Goal: Transaction & Acquisition: Purchase product/service

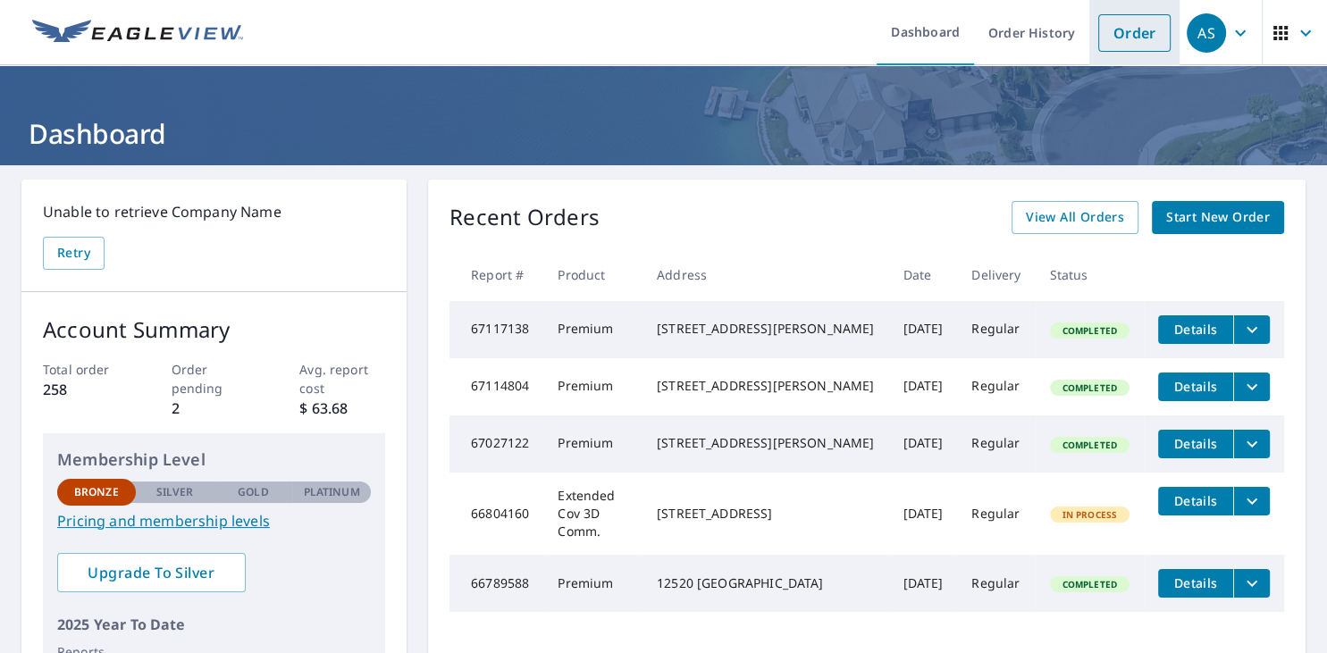
click at [1123, 38] on link "Order" at bounding box center [1134, 33] width 72 height 38
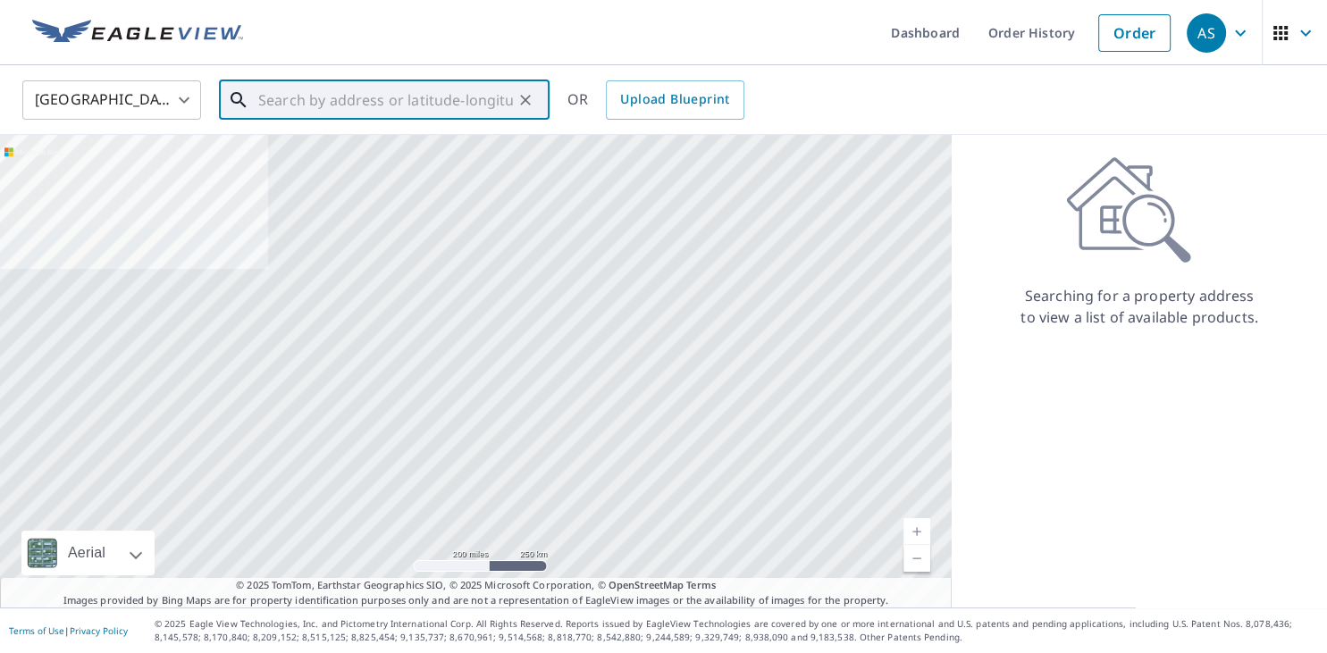
click at [431, 114] on input "text" at bounding box center [385, 100] width 255 height 50
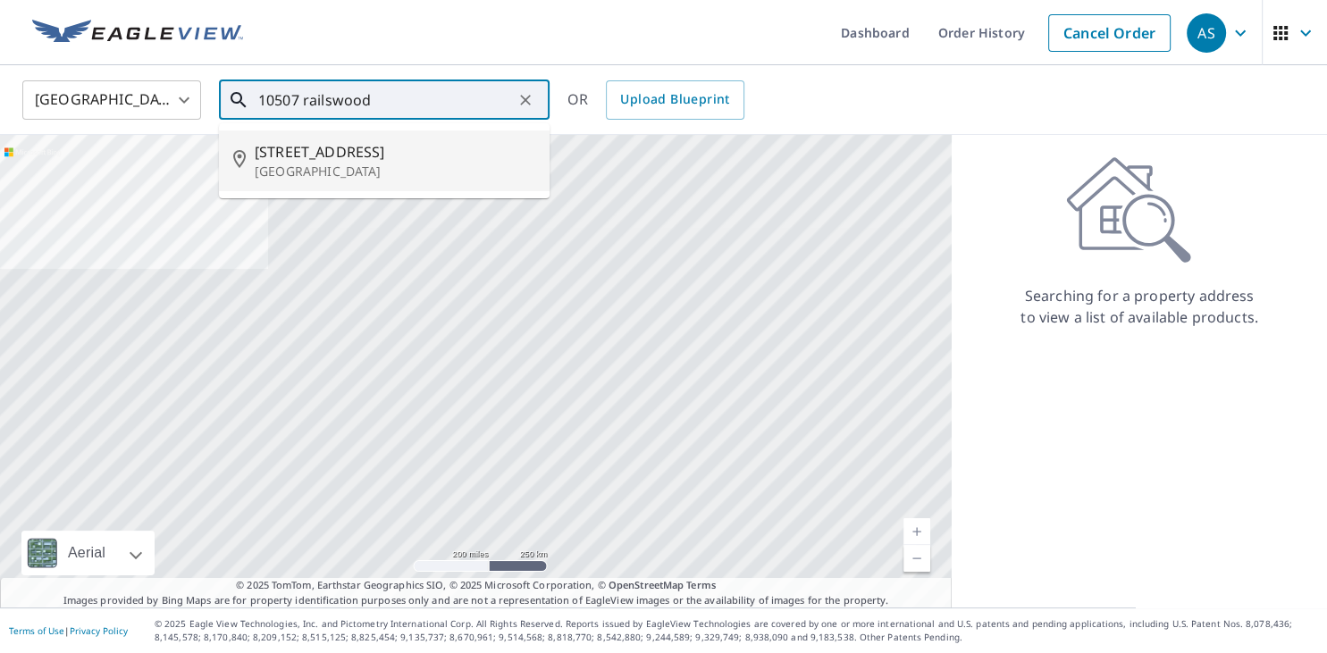
click at [403, 174] on p "[GEOGRAPHIC_DATA]" at bounding box center [395, 172] width 281 height 18
type input "[STREET_ADDRESS][PERSON_NAME]"
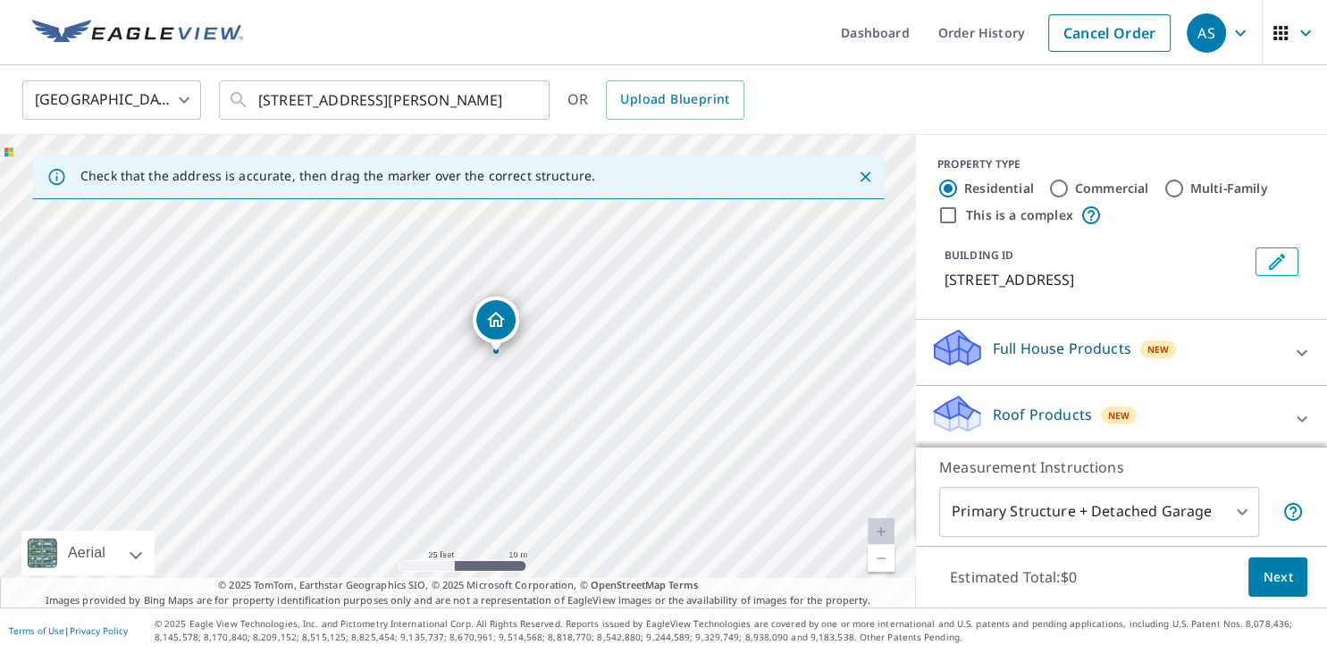
click at [1185, 409] on div "Roof Products New" at bounding box center [1105, 418] width 350 height 51
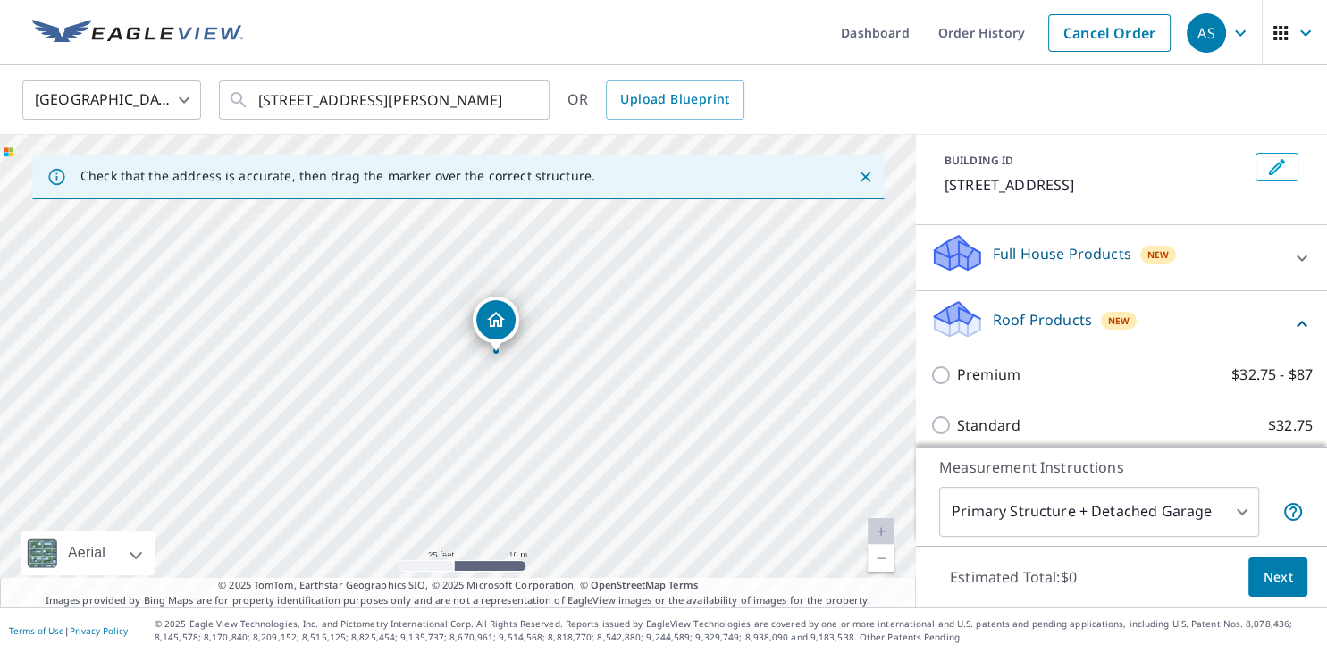
scroll to position [115, 0]
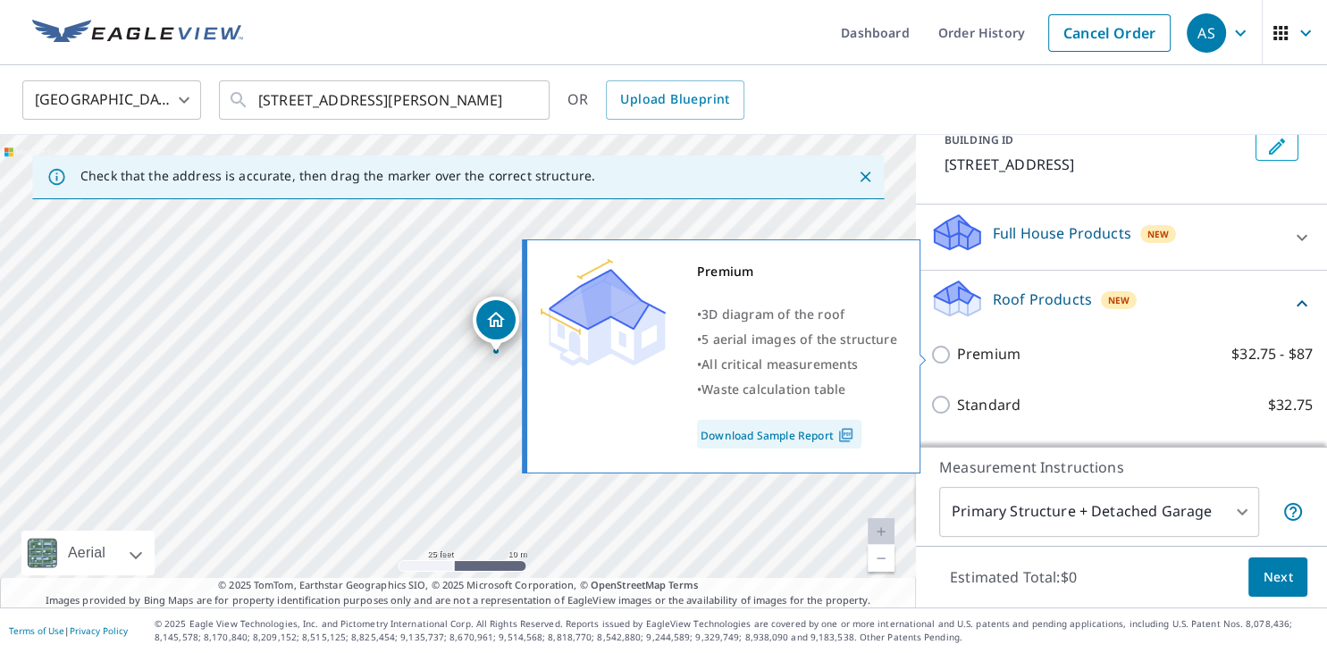
click at [944, 349] on input "Premium $32.75 - $87" at bounding box center [943, 354] width 27 height 21
checkbox input "true"
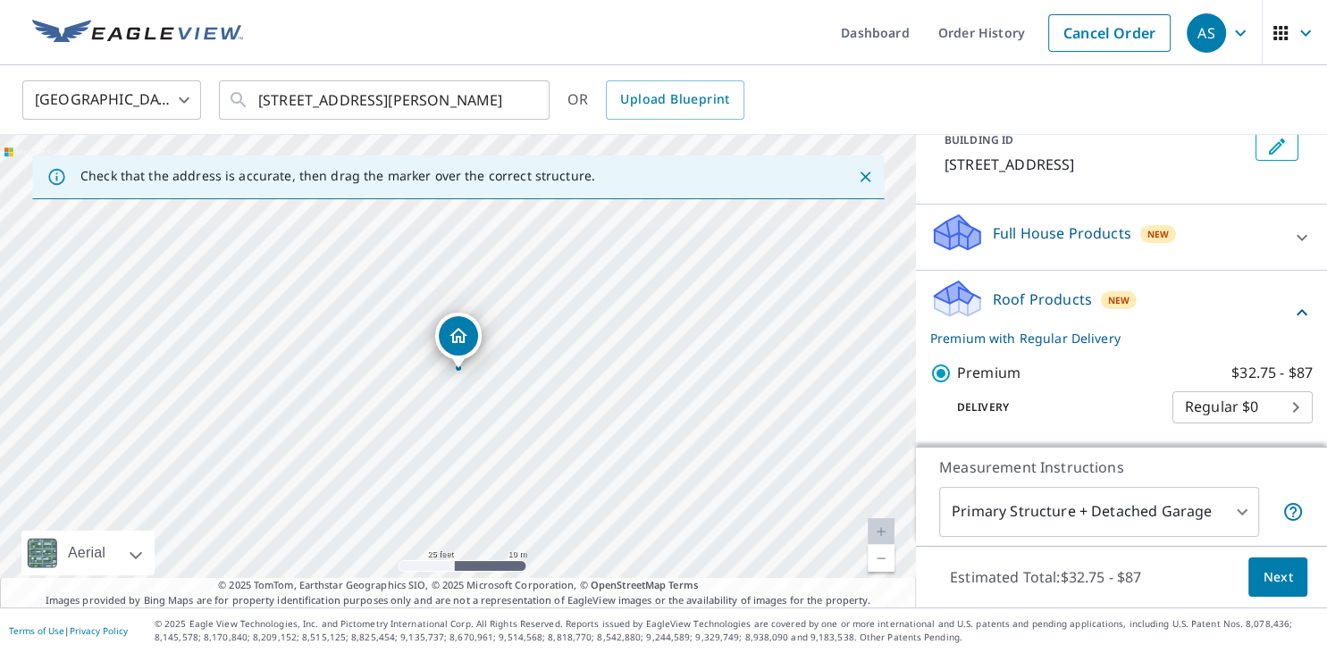
click at [1283, 568] on span "Next" at bounding box center [1278, 578] width 30 height 22
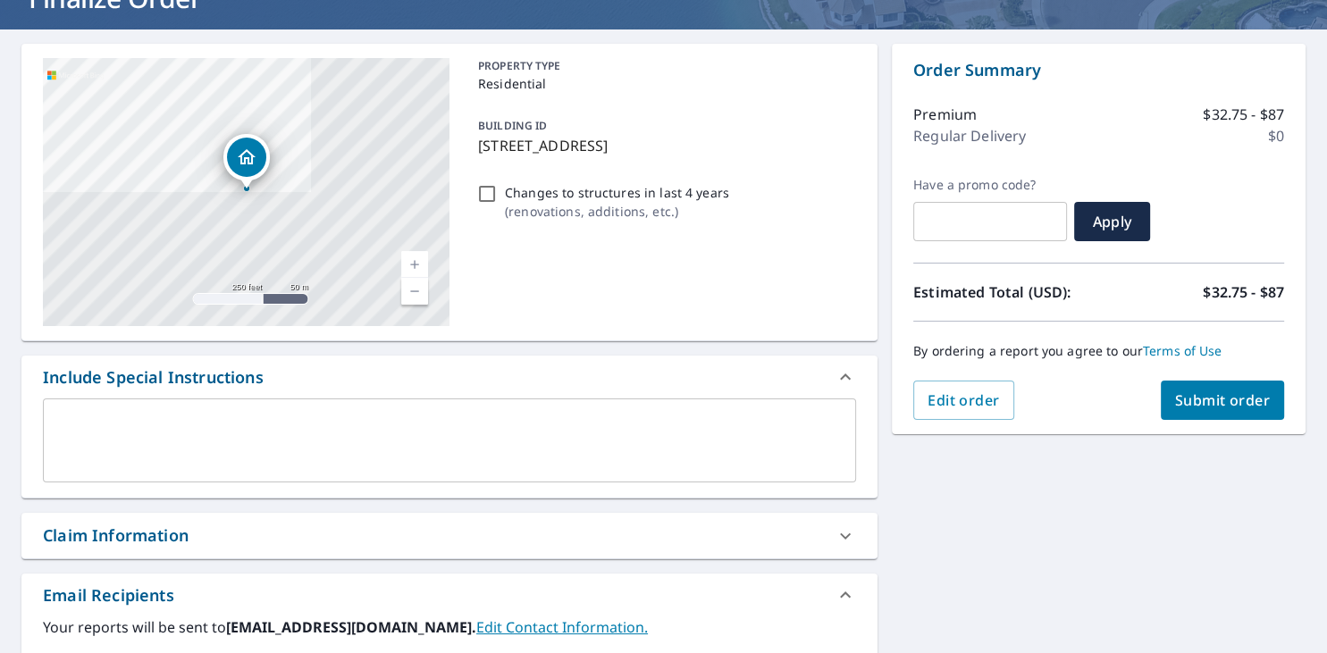
scroll to position [231, 0]
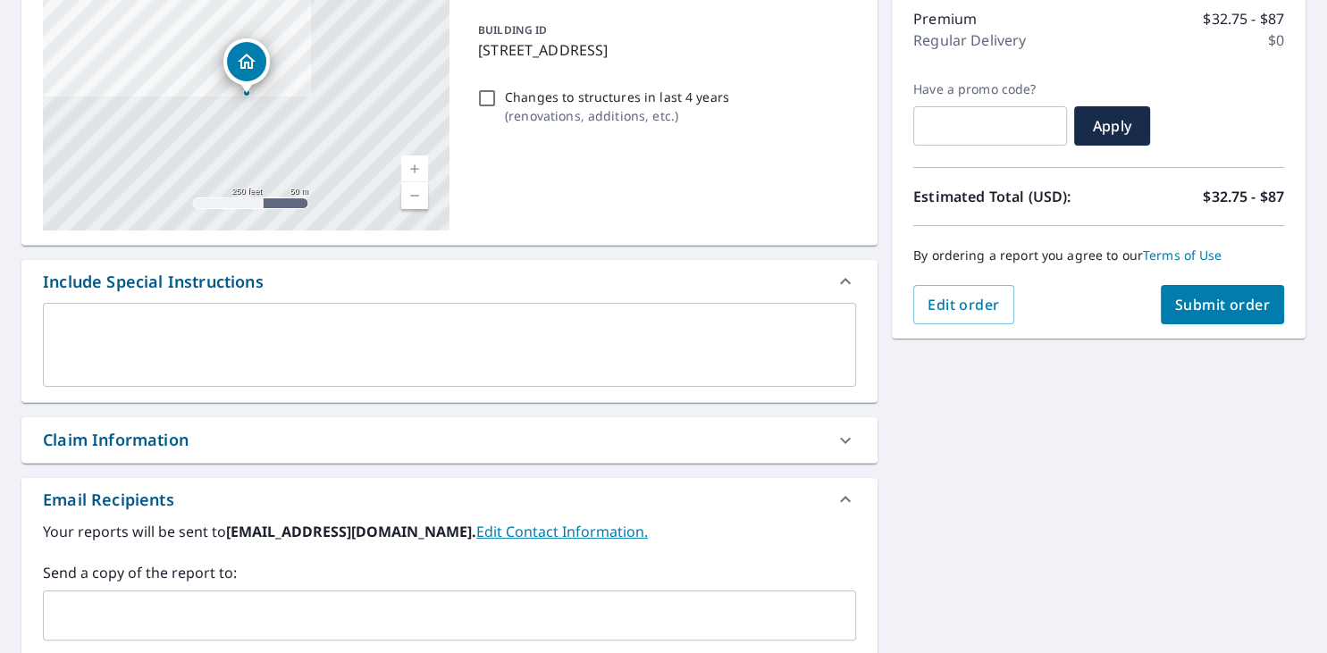
click at [1225, 316] on button "Submit order" at bounding box center [1223, 304] width 124 height 39
